Goal: Task Accomplishment & Management: Complete application form

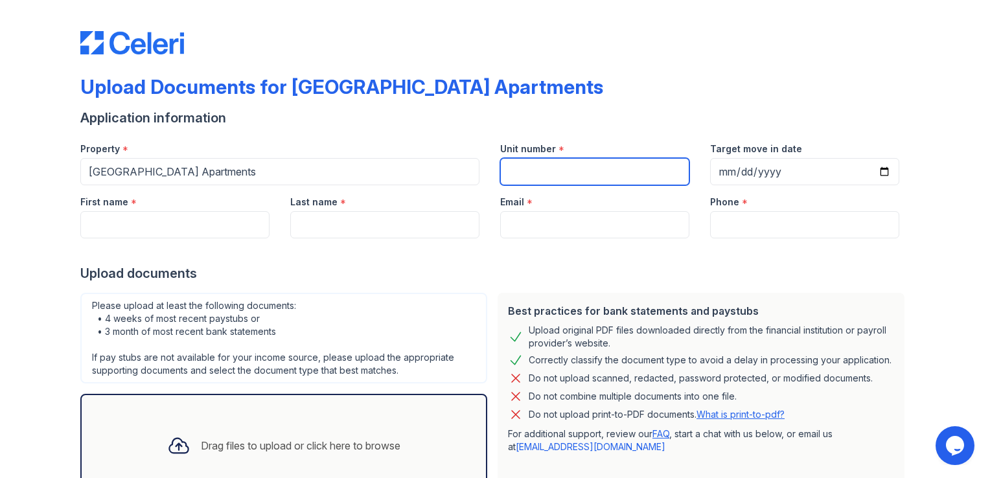
click at [544, 170] on input "Unit number" at bounding box center [594, 171] width 189 height 27
type input "261"
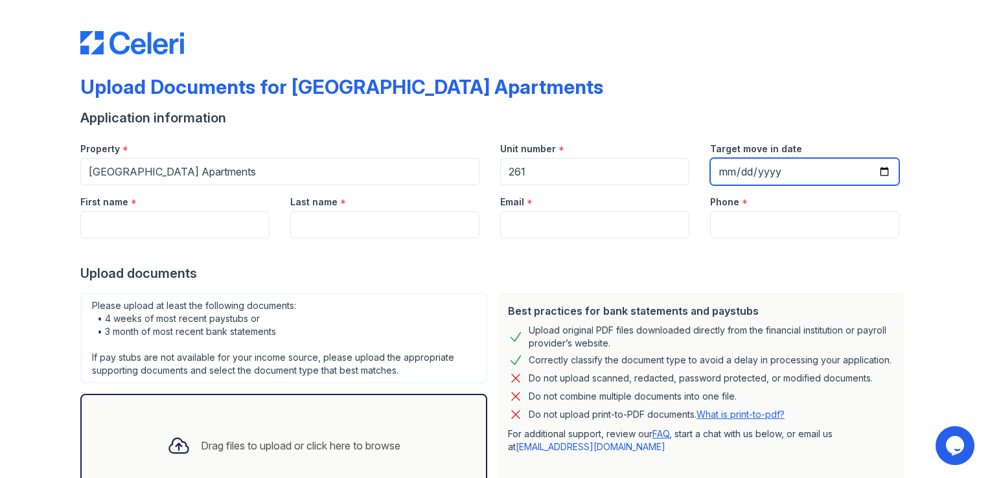
click at [876, 167] on input "Target move in date" at bounding box center [804, 171] width 189 height 27
type input "2025-10-11"
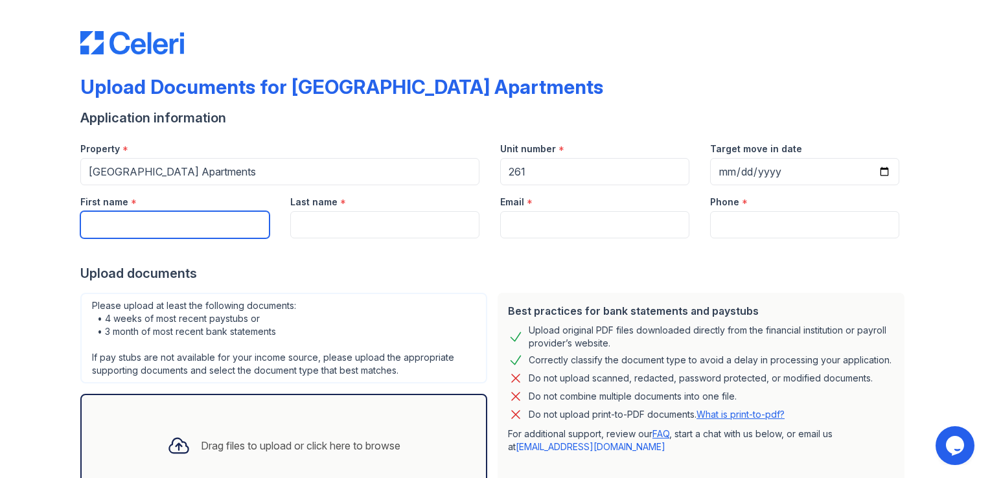
click at [228, 222] on input "First name" at bounding box center [174, 224] width 189 height 27
type input "Kallie"
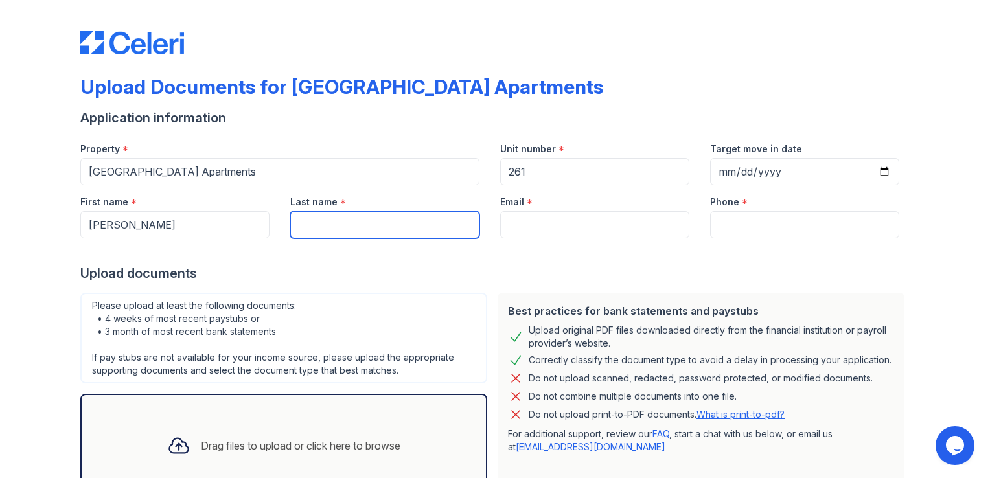
type input "Kidd"
type input "kalliekidd830@gmail.com"
type input "9184106172"
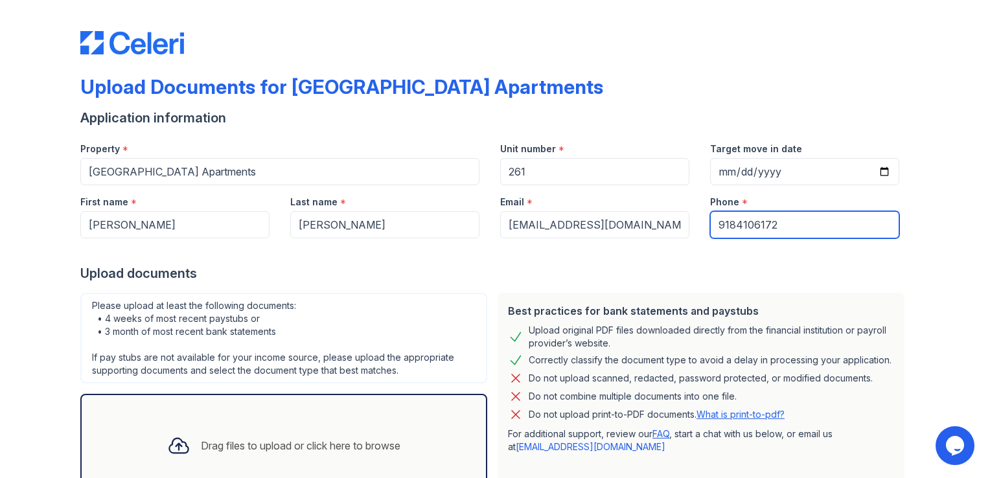
drag, startPoint x: 792, startPoint y: 227, endPoint x: 623, endPoint y: 237, distance: 169.4
click at [623, 237] on div "First name * Kallie Last name * Kidd Email * kalliekidd830@gmail.com Phone * 91…" at bounding box center [490, 211] width 840 height 53
type input "4053182358"
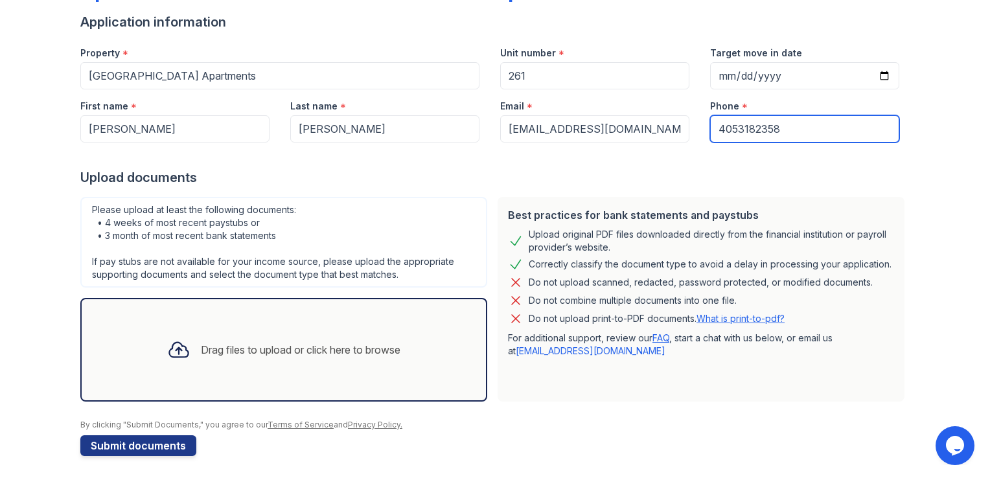
scroll to position [98, 0]
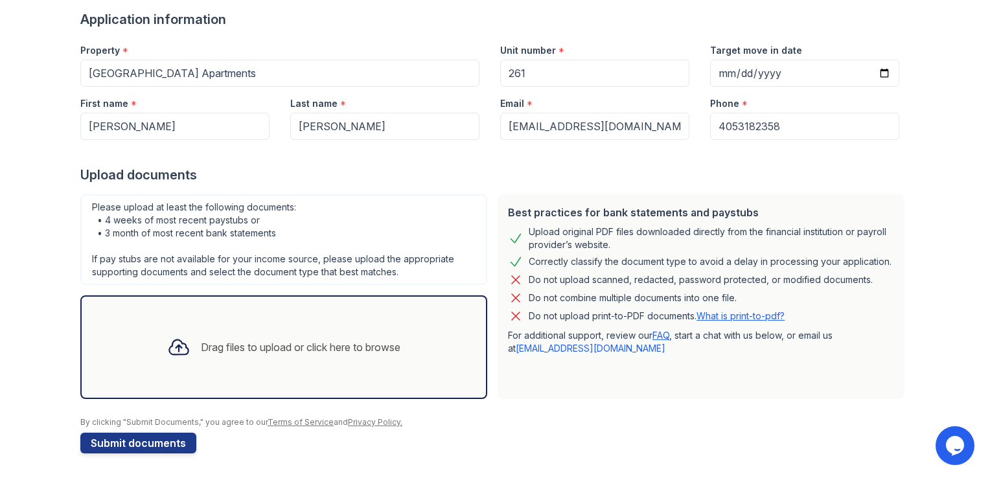
click at [306, 341] on div "Drag files to upload or click here to browse" at bounding box center [301, 348] width 200 height 16
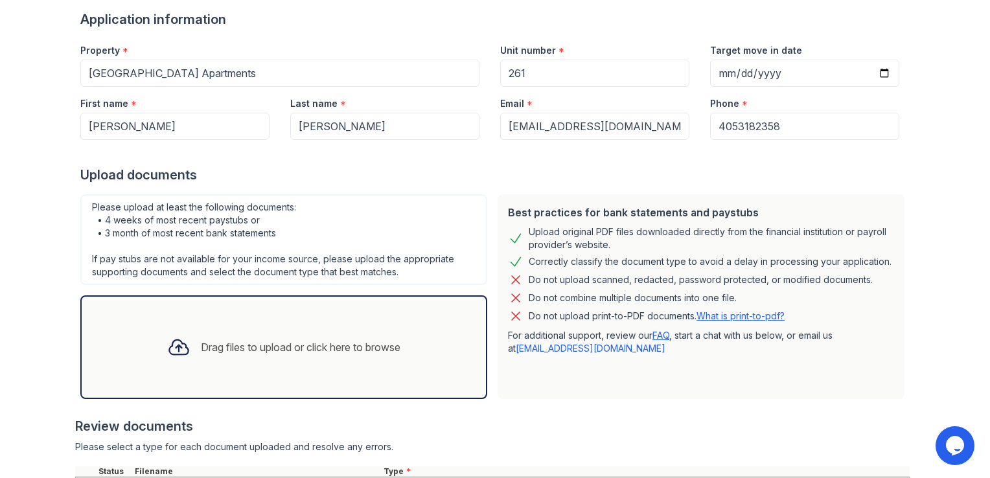
click at [303, 350] on div "Drag files to upload or click here to browse" at bounding box center [301, 348] width 200 height 16
click at [397, 345] on div "Drag files to upload or click here to browse" at bounding box center [301, 348] width 200 height 16
click at [384, 336] on div "Drag files to upload or click here to browse" at bounding box center [284, 347] width 254 height 44
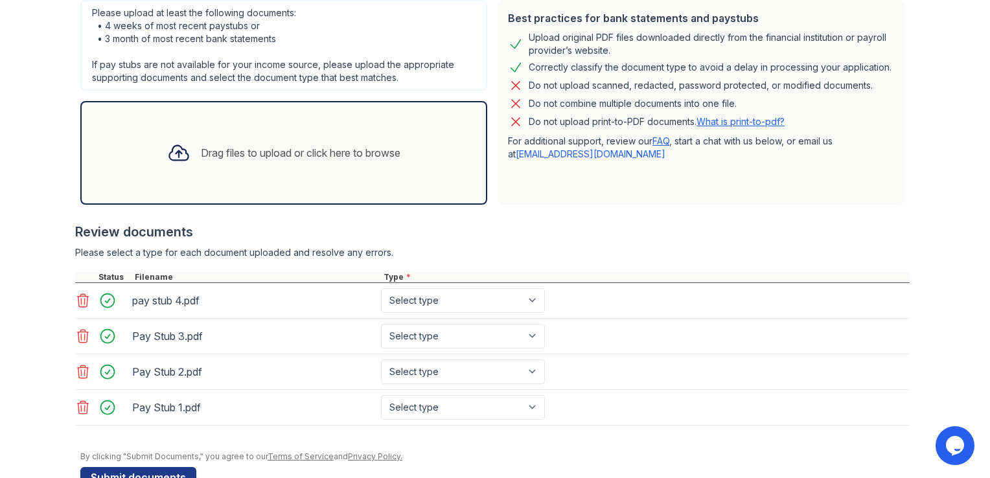
scroll to position [325, 0]
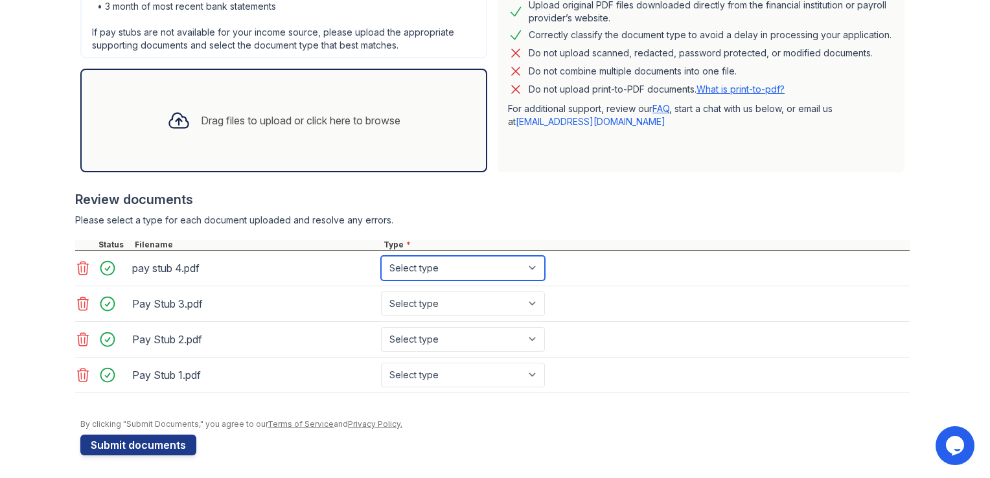
click at [496, 264] on select "Select type Paystub Bank Statement Offer Letter Tax Documents Benefit Award Let…" at bounding box center [463, 268] width 164 height 25
select select "paystub"
click at [381, 256] on select "Select type Paystub Bank Statement Offer Letter Tax Documents Benefit Award Let…" at bounding box center [463, 268] width 164 height 25
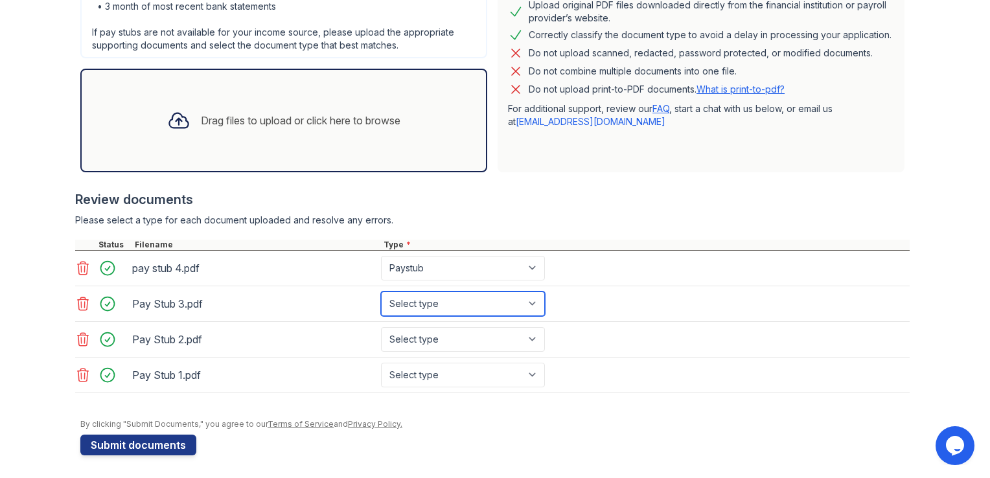
click at [486, 298] on select "Select type Paystub Bank Statement Offer Letter Tax Documents Benefit Award Let…" at bounding box center [463, 304] width 164 height 25
select select "paystub"
click at [381, 292] on select "Select type Paystub Bank Statement Offer Letter Tax Documents Benefit Award Let…" at bounding box center [463, 304] width 164 height 25
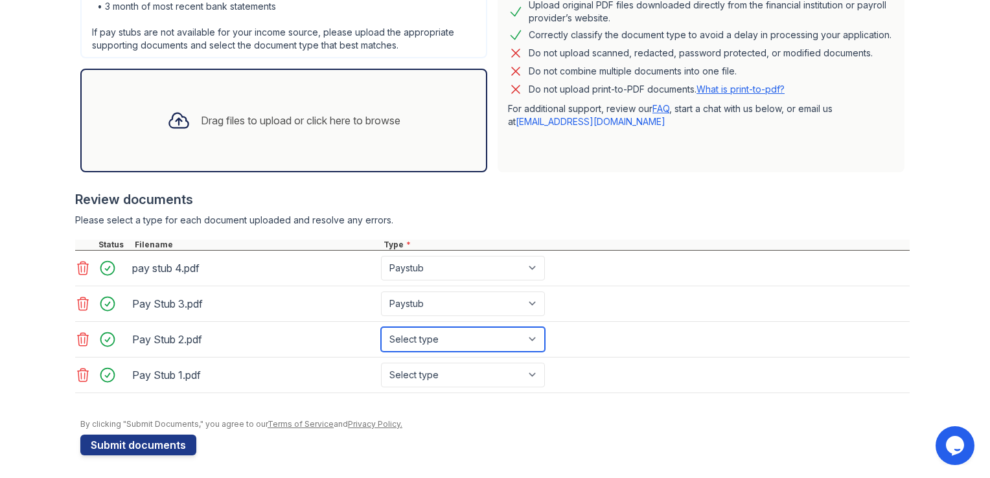
click at [489, 340] on select "Select type Paystub Bank Statement Offer Letter Tax Documents Benefit Award Let…" at bounding box center [463, 339] width 164 height 25
select select "paystub"
click at [381, 327] on select "Select type Paystub Bank Statement Offer Letter Tax Documents Benefit Award Let…" at bounding box center [463, 339] width 164 height 25
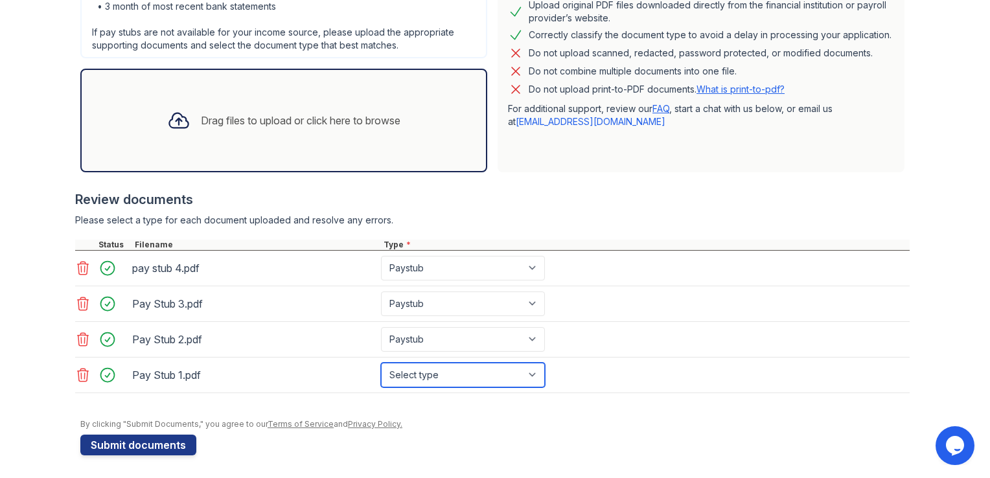
click at [480, 368] on select "Select type Paystub Bank Statement Offer Letter Tax Documents Benefit Award Let…" at bounding box center [463, 375] width 164 height 25
select select "paystub"
click at [381, 363] on select "Select type Paystub Bank Statement Offer Letter Tax Documents Benefit Award Let…" at bounding box center [463, 375] width 164 height 25
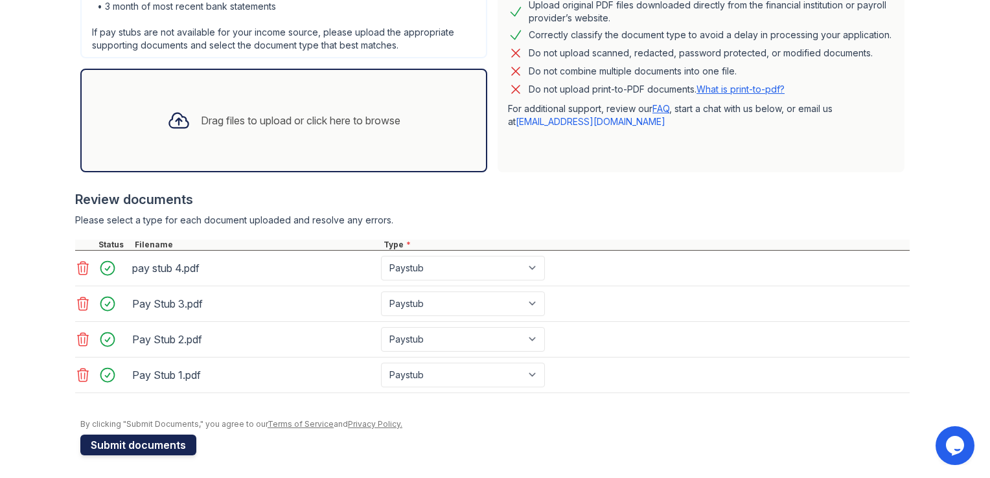
click at [150, 448] on button "Submit documents" at bounding box center [138, 445] width 116 height 21
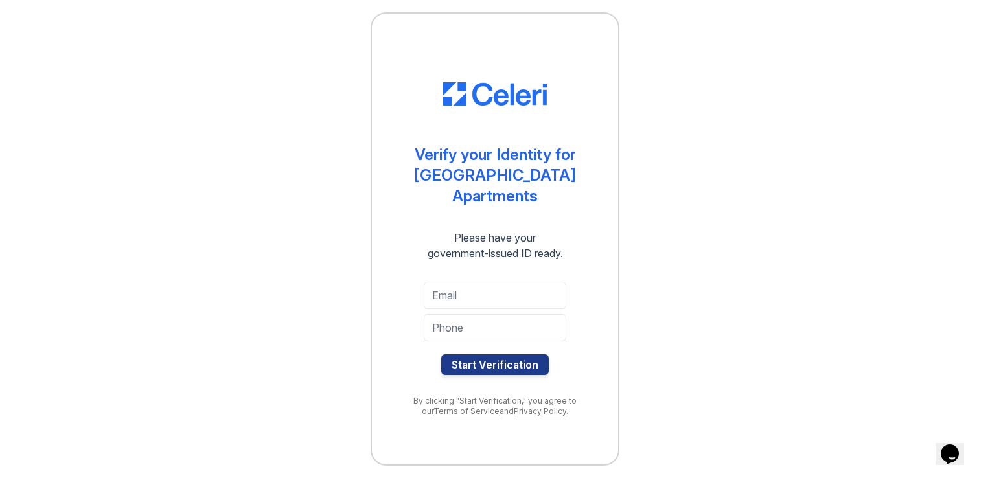
click at [518, 309] on div at bounding box center [495, 311] width 143 height 5
click at [507, 284] on input "email" at bounding box center [495, 295] width 143 height 27
type input "kalliekidd830@gmail.com"
type input "4053182358"
click at [515, 354] on button "Start Verification" at bounding box center [495, 364] width 108 height 21
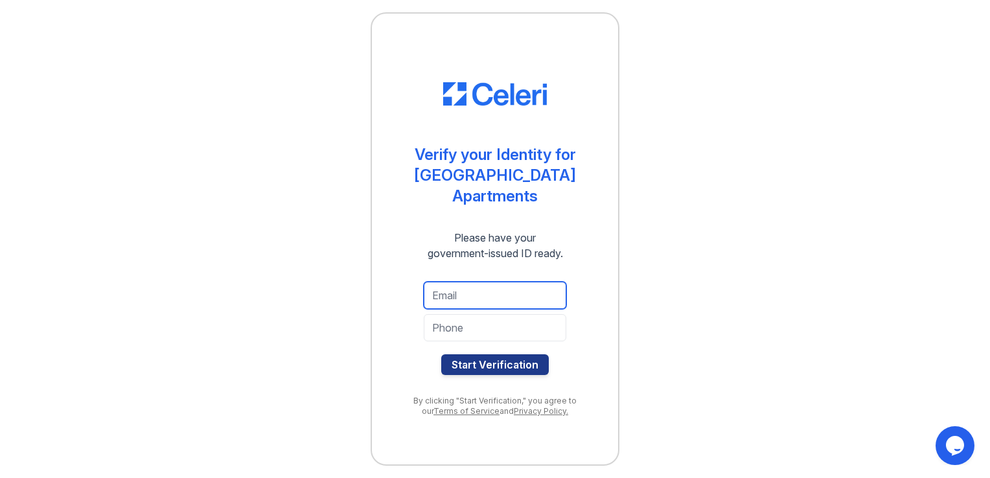
click at [491, 287] on input "email" at bounding box center [495, 295] width 143 height 27
type input "kalliekidd830@gmail.com"
type input "4053182358"
click at [525, 341] on div at bounding box center [495, 347] width 143 height 13
click at [512, 342] on div at bounding box center [495, 347] width 143 height 13
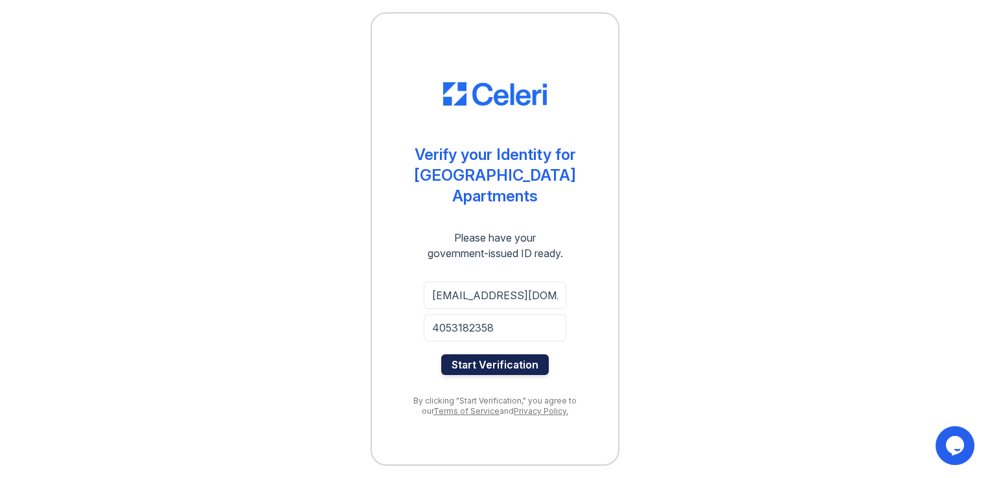
click at [511, 354] on button "Start Verification" at bounding box center [495, 364] width 108 height 21
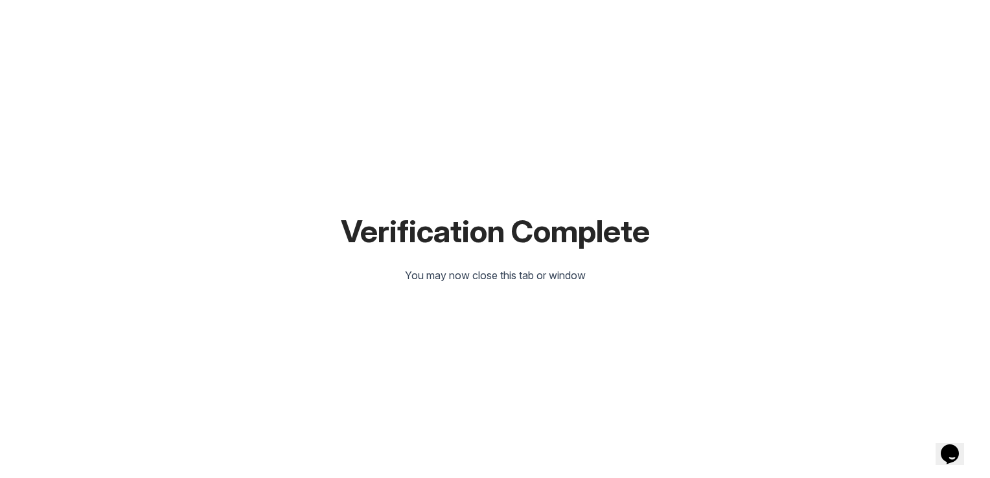
drag, startPoint x: 431, startPoint y: 191, endPoint x: 303, endPoint y: 106, distance: 153.7
click at [303, 106] on div "Verification Complete You may now close this tab or window" at bounding box center [495, 239] width 949 height 478
